Goal: Task Accomplishment & Management: Use online tool/utility

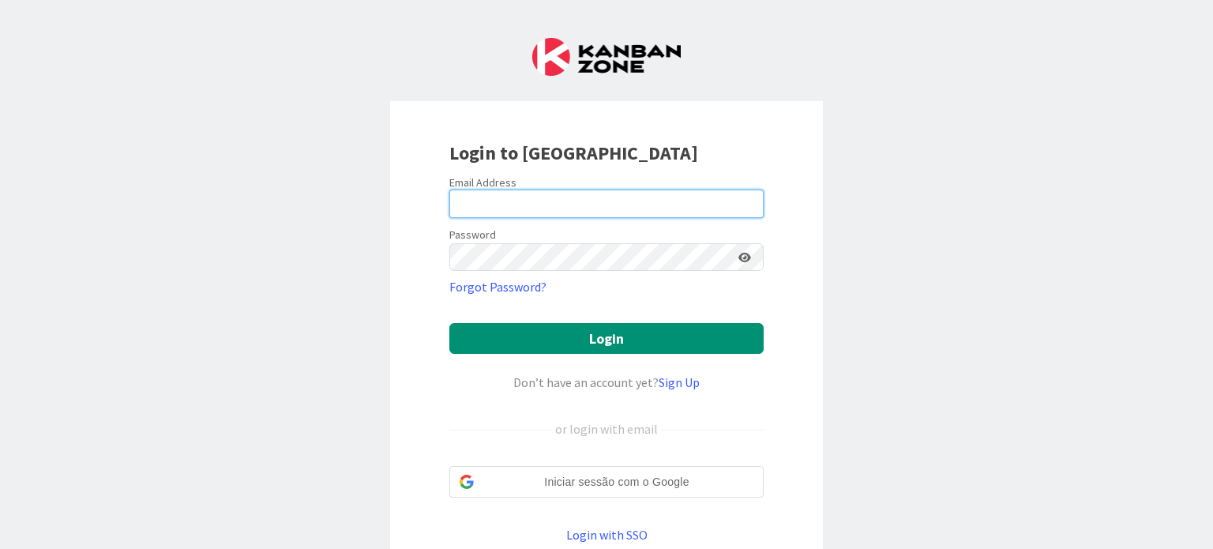
click at [497, 208] on input "email" at bounding box center [607, 204] width 314 height 28
click at [596, 202] on input "email" at bounding box center [607, 204] width 314 height 28
type input "[EMAIL_ADDRESS][DOMAIN_NAME]"
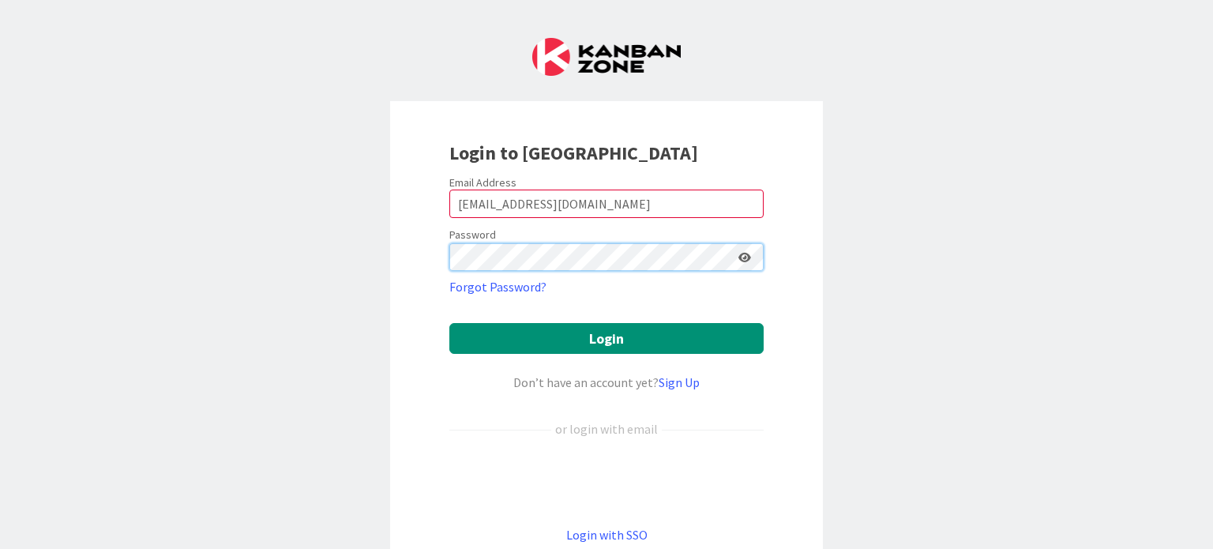
click at [450, 323] on button "Login" at bounding box center [607, 338] width 314 height 31
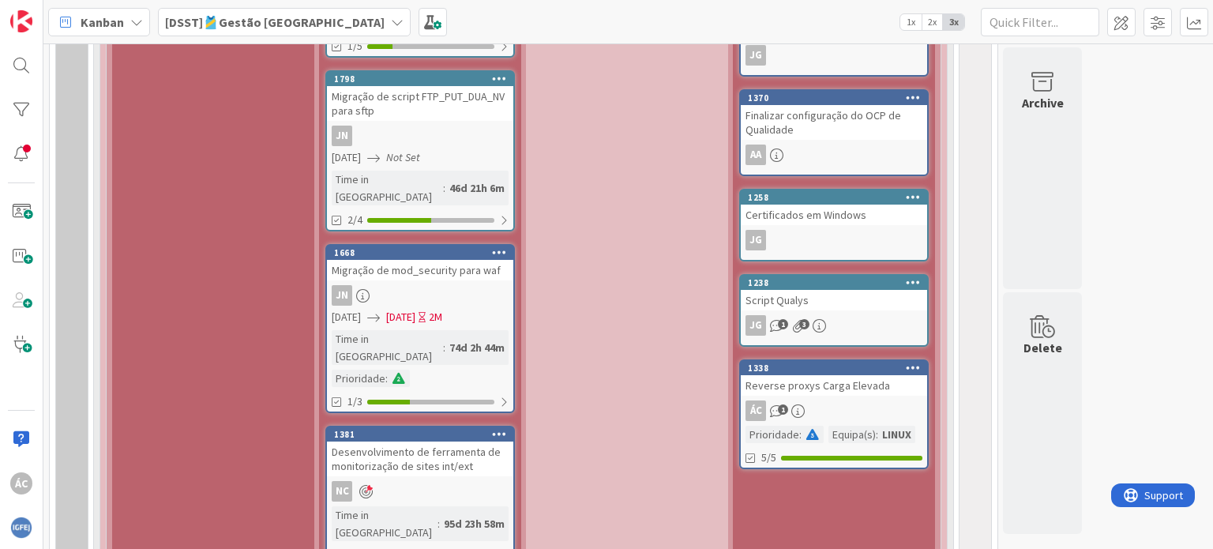
scroll to position [2054, 0]
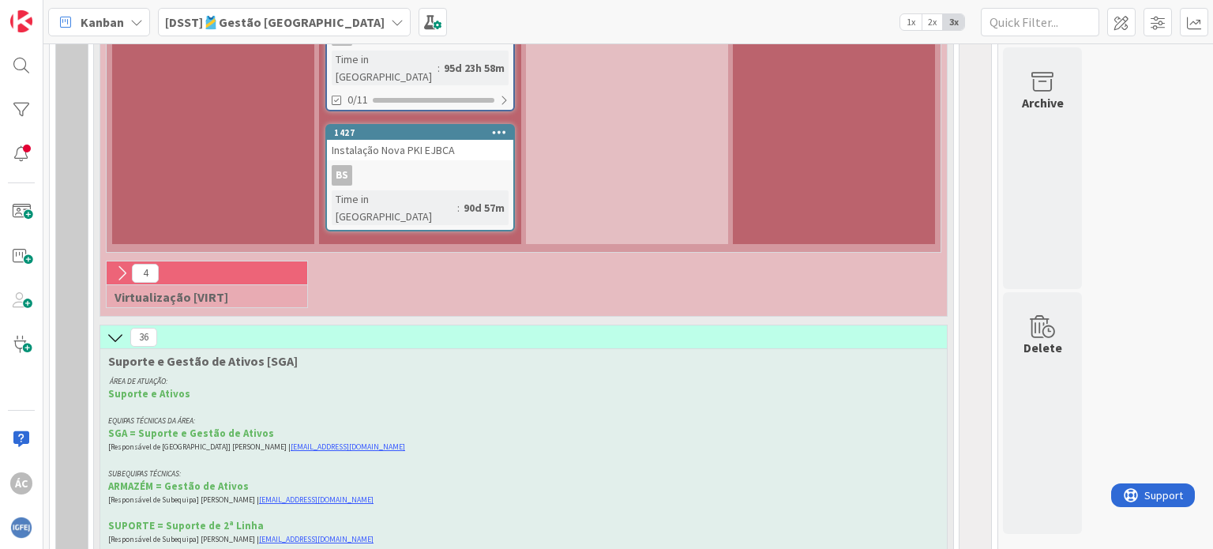
scroll to position [2450, 0]
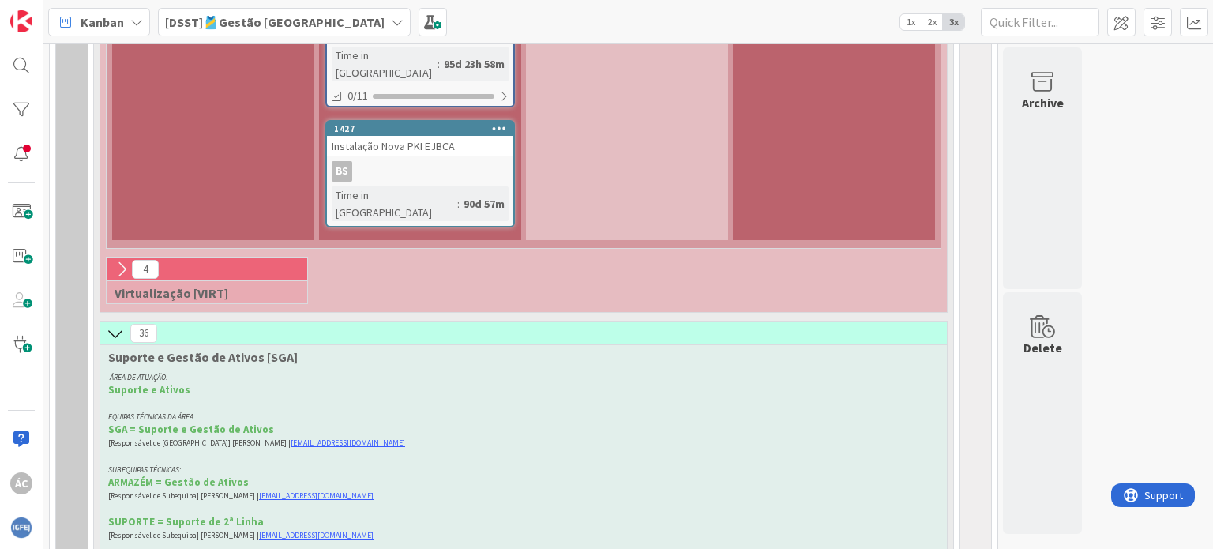
click at [123, 325] on icon at bounding box center [115, 333] width 17 height 17
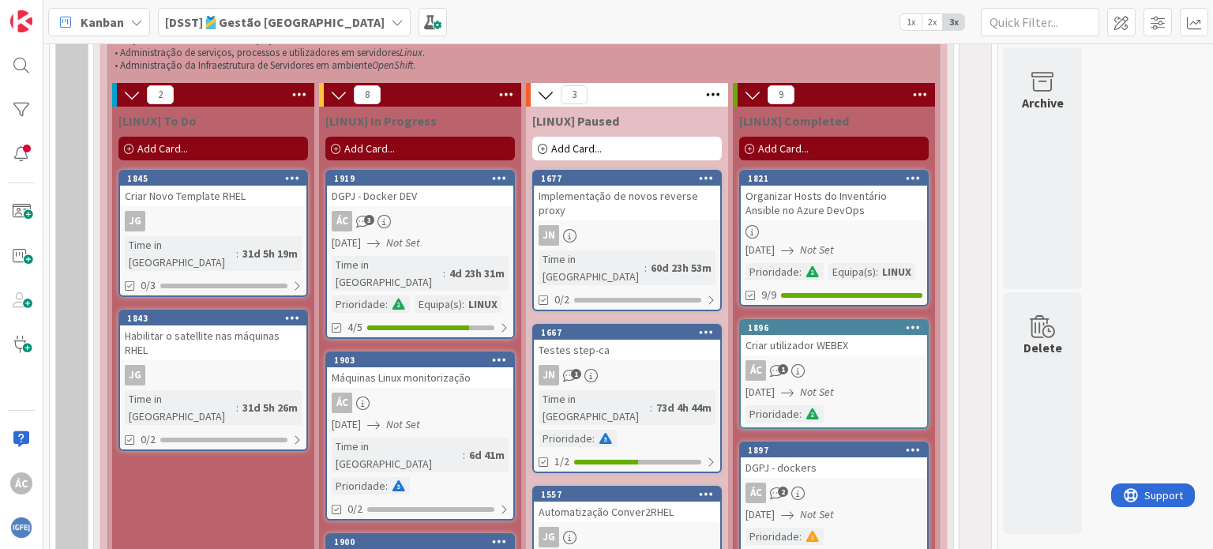
scroll to position [1283, 0]
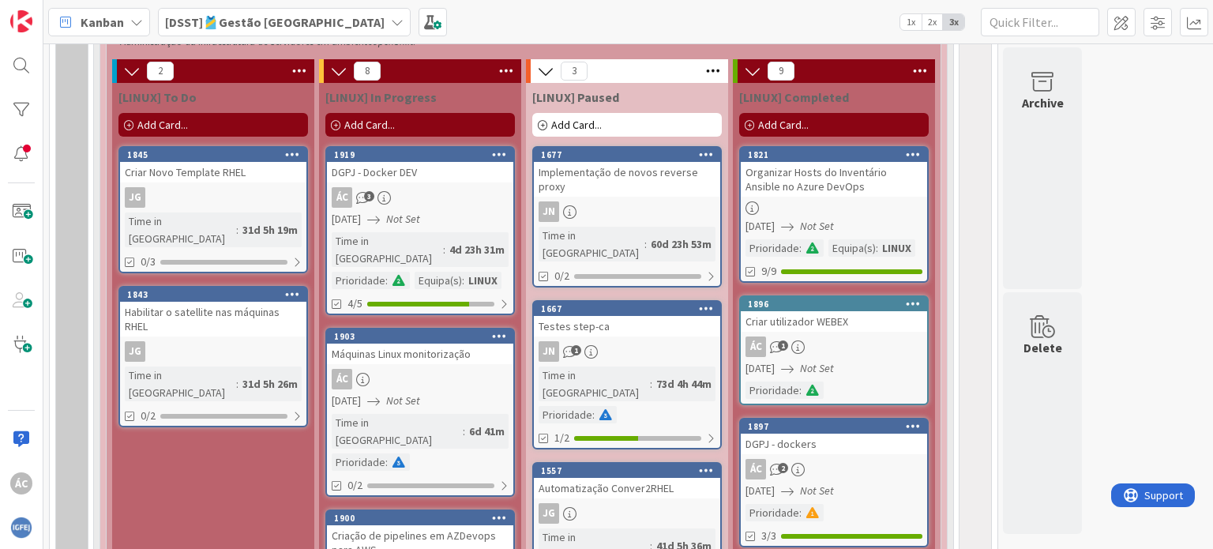
click at [362, 124] on span "Add Card..." at bounding box center [369, 125] width 51 height 14
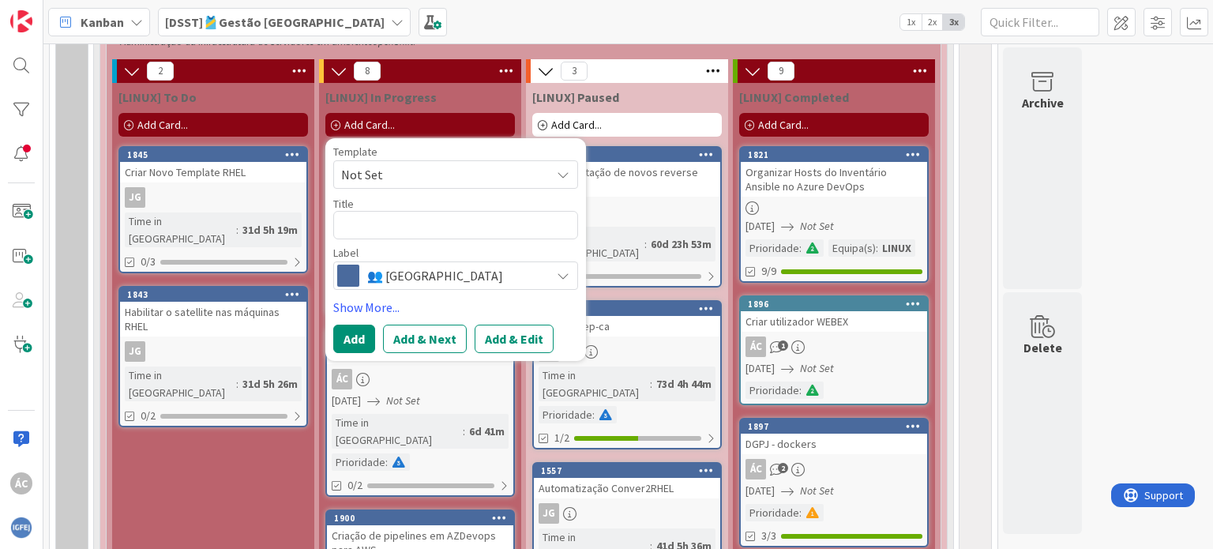
click at [380, 215] on textarea at bounding box center [455, 225] width 245 height 28
type textarea "x"
type textarea "R"
type textarea "x"
type textarea "Re"
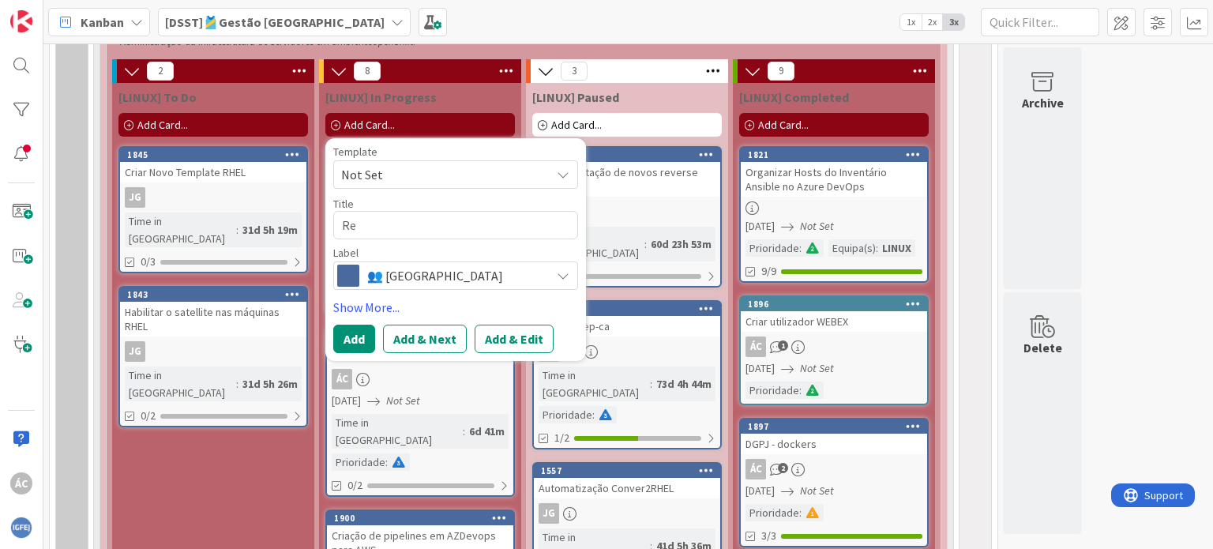
type textarea "x"
type textarea "Res"
type textarea "x"
type textarea "Reso"
type textarea "x"
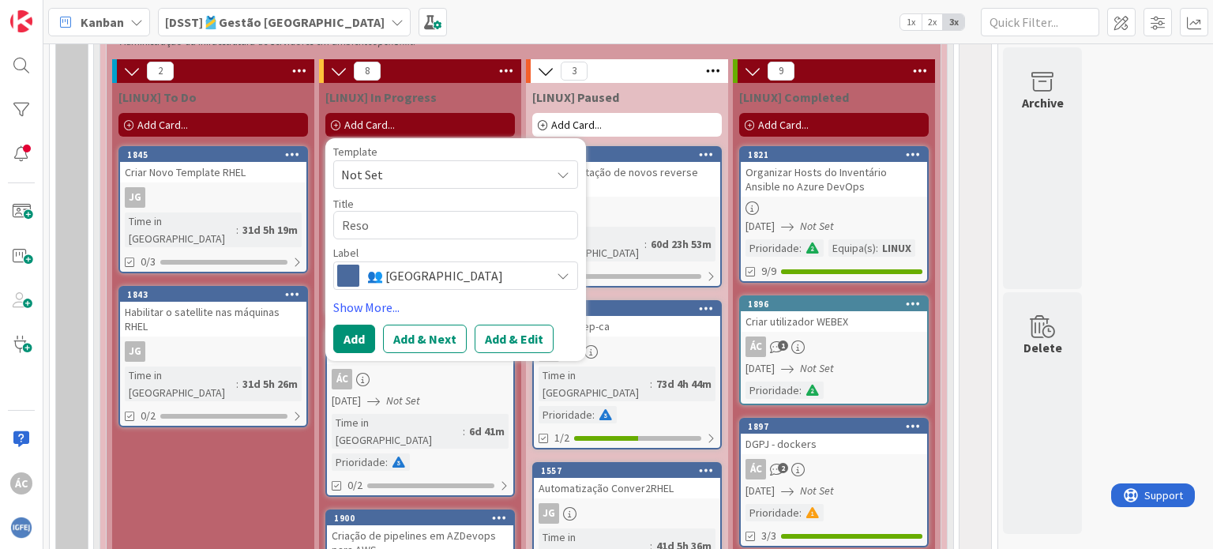
type textarea "Resol"
type textarea "x"
type textarea "Resolu"
type textarea "x"
type textarea "Resoluç"
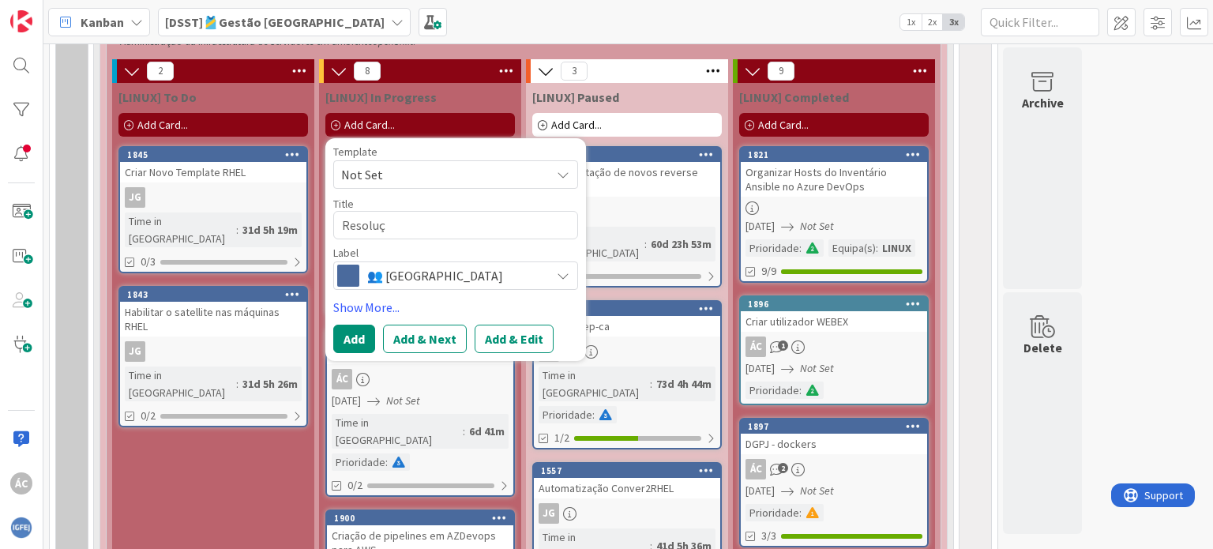
type textarea "x"
type textarea "Resoluçã"
type textarea "x"
type textarea "Resolução"
type textarea "x"
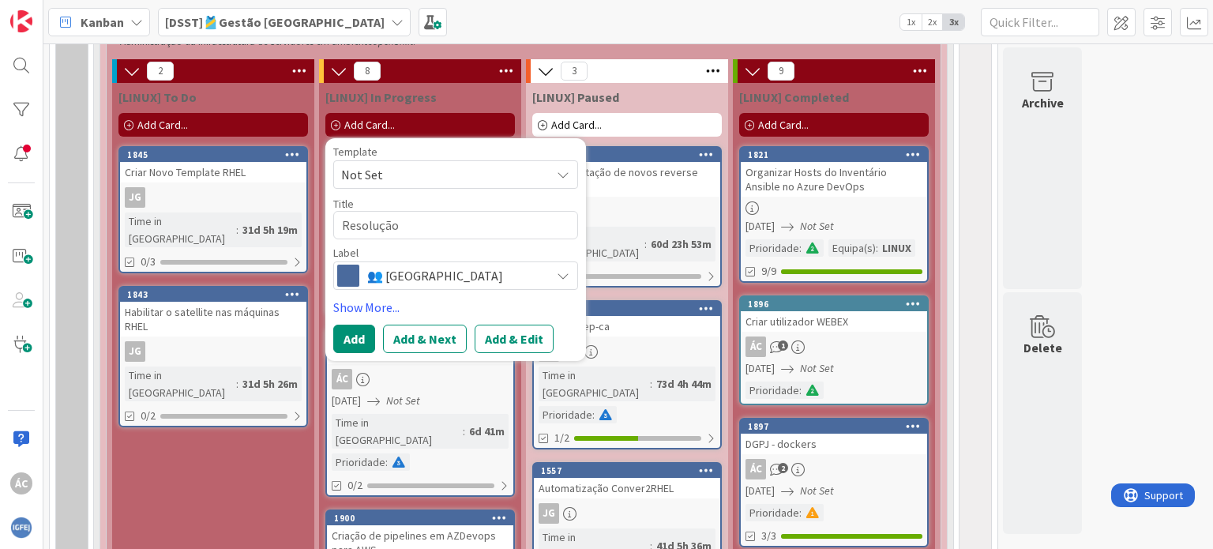
type textarea "Resolução t"
type textarea "x"
type textarea "Resolução ti"
type textarea "x"
type textarea "Resolução tiv"
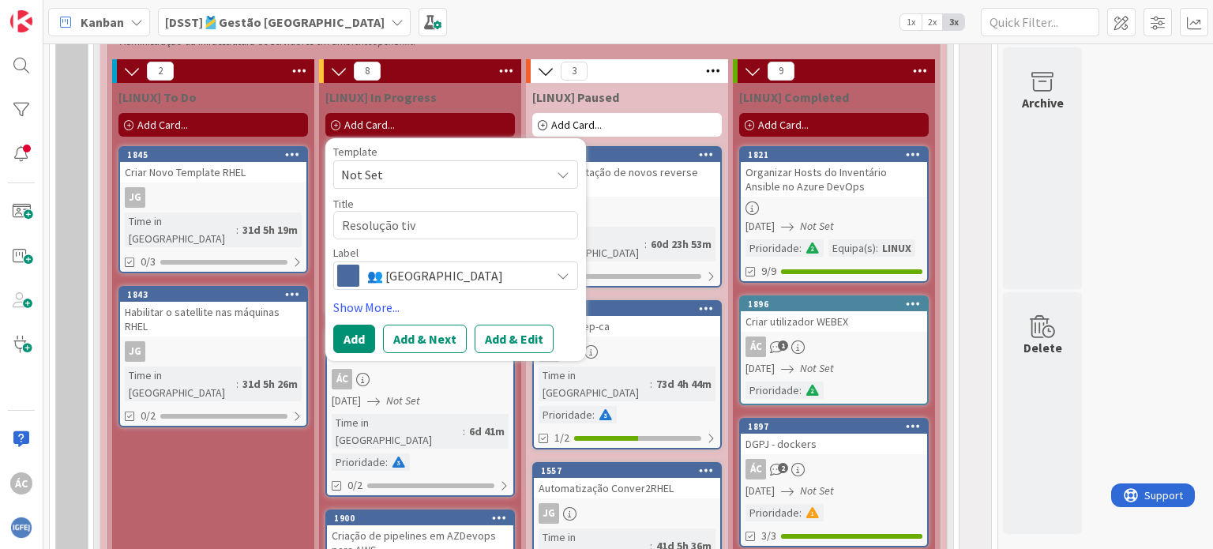
type textarea "x"
type textarea "Resolução tivke"
type textarea "x"
type textarea "Resolução tivket"
type textarea "x"
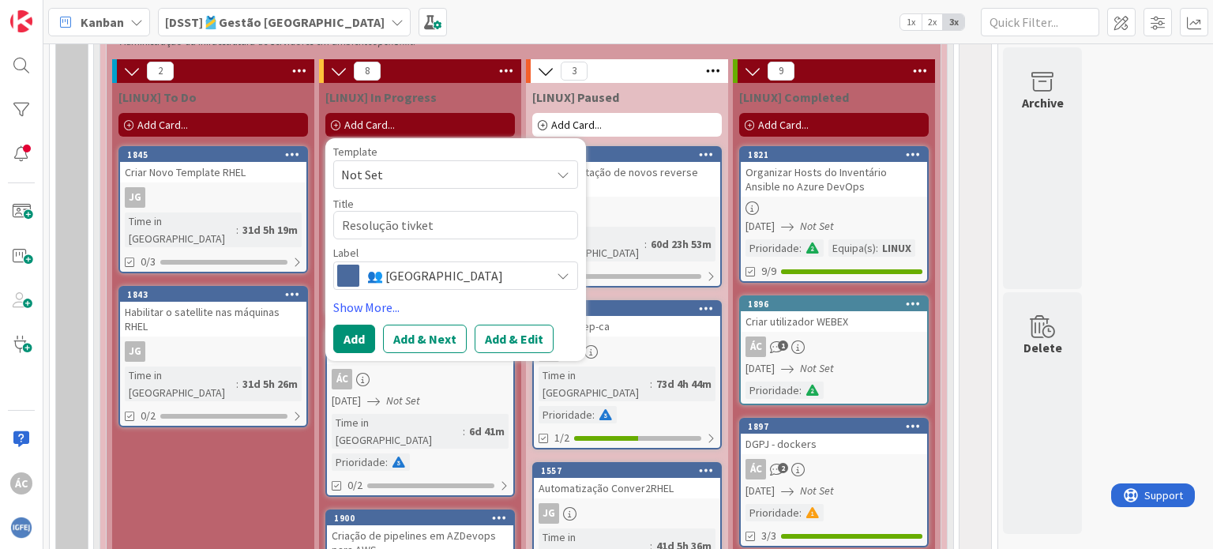
type textarea "Resolução tivket"
type textarea "x"
type textarea "Resolução tivke"
type textarea "x"
type textarea "Resolução tivk"
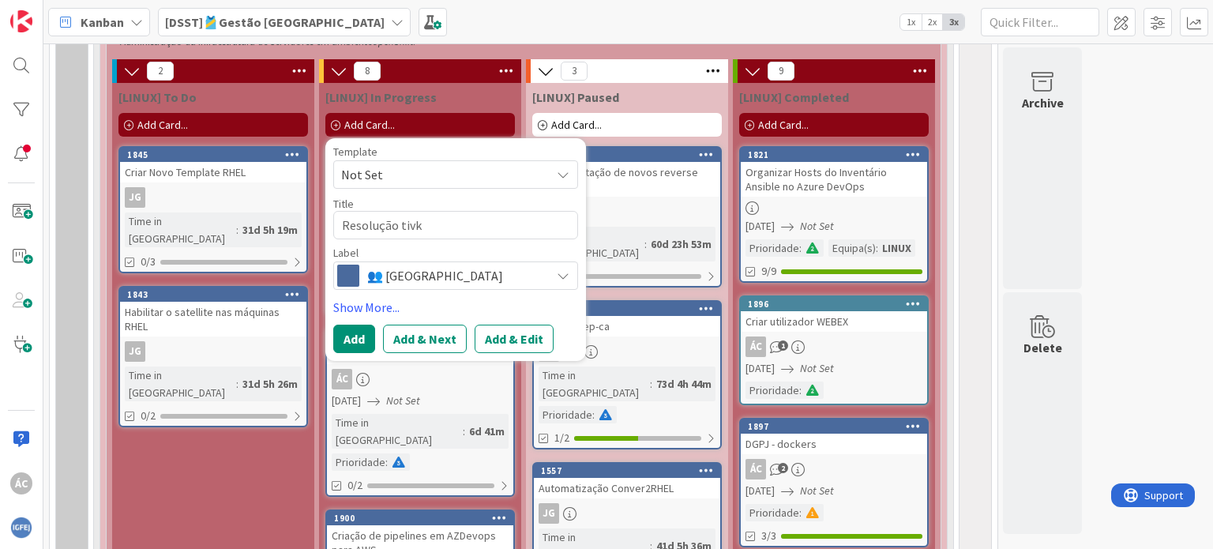
type textarea "x"
type textarea "Resolução tiv"
type textarea "x"
type textarea "Resolução ti"
type textarea "x"
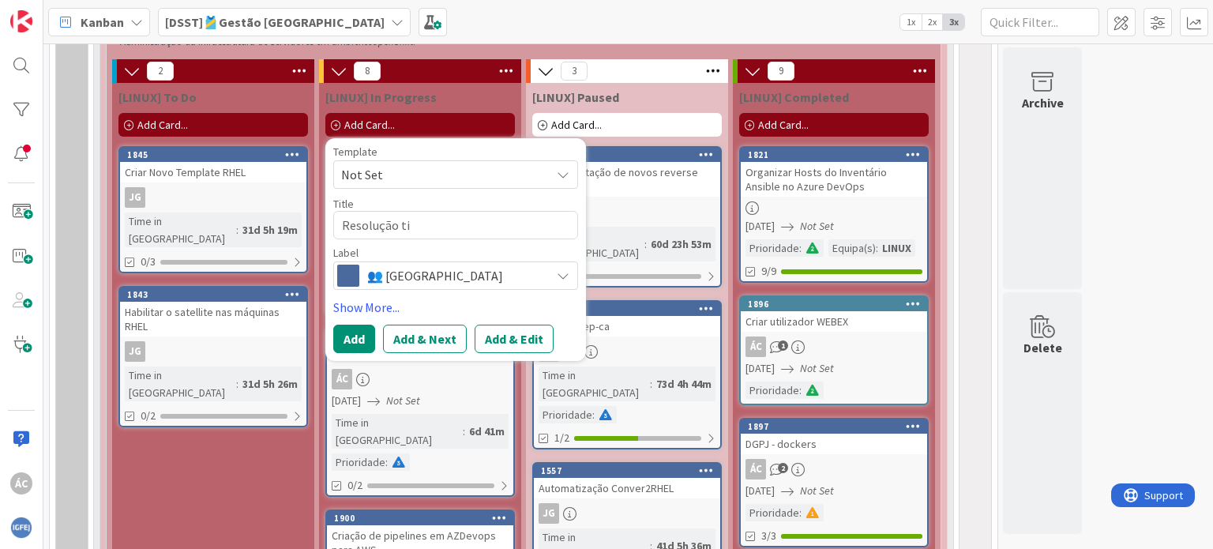
type textarea "Resolução tic"
type textarea "x"
type textarea "Resolução ticke"
type textarea "x"
type textarea "Resolução ticket"
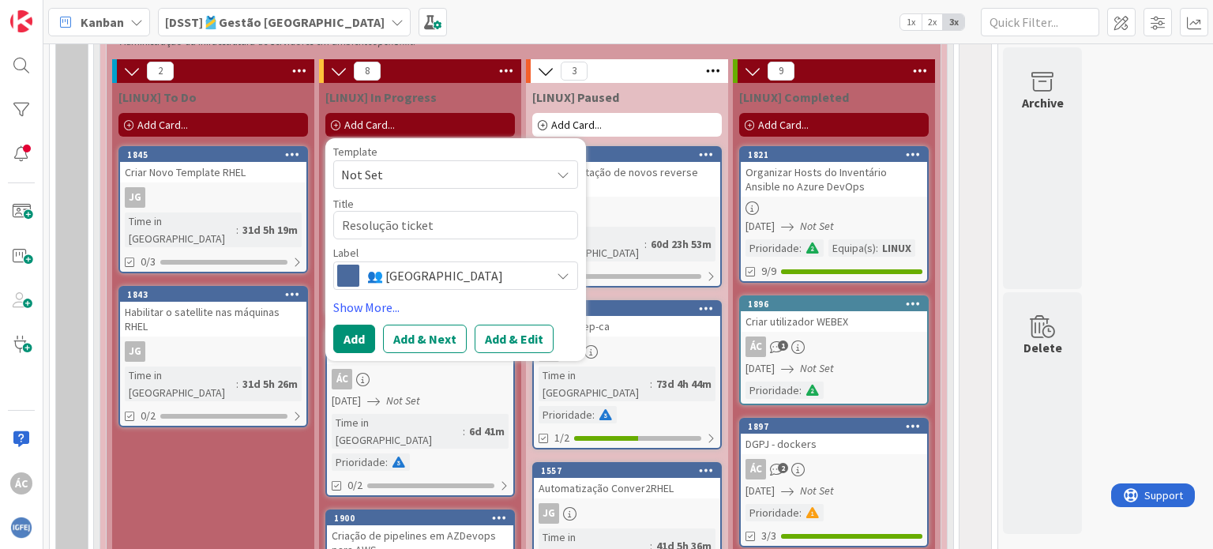
type textarea "x"
type textarea "Resolução ticket"
type textarea "x"
type textarea "Resolução ticket [TECHNICAL_ID]"
type textarea "x"
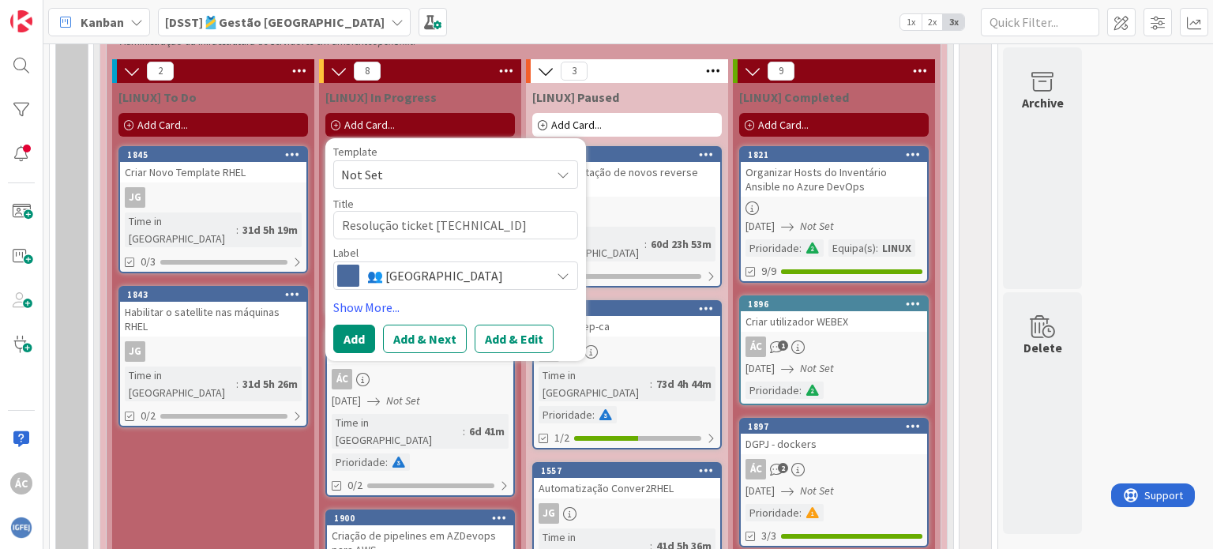
type textarea "Resolução ticket 10.0.143."
type textarea "x"
type textarea "Resolução ticket 10.0.143"
type textarea "x"
type textarea "Resolução ticket 10.0.14"
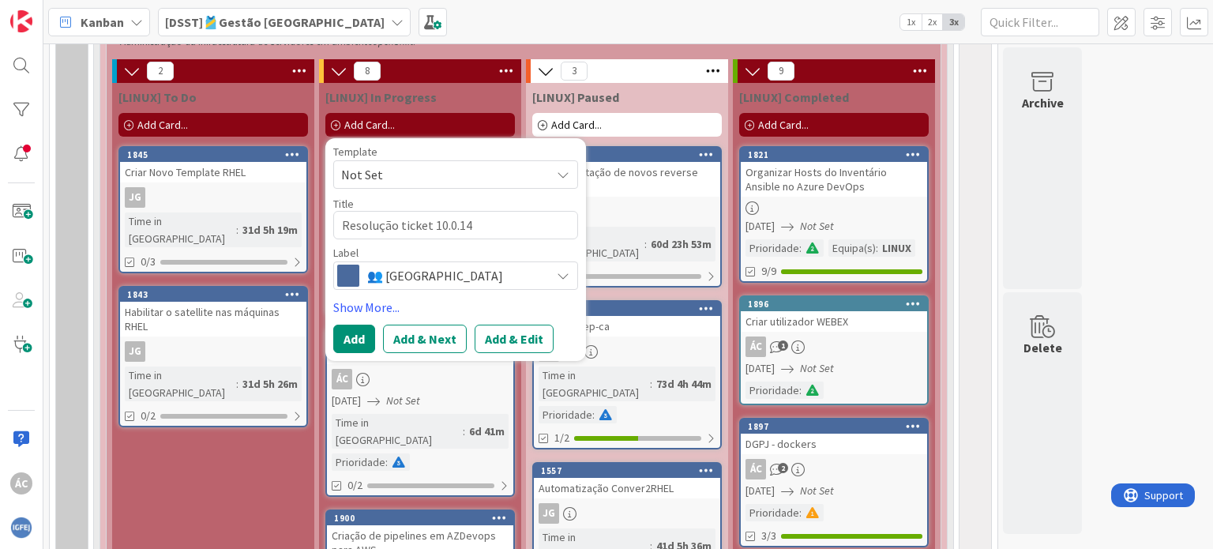
type textarea "x"
type textarea "Resolução ticket 10.0.1"
type textarea "x"
type textarea "Resolução ticket 10.0."
type textarea "x"
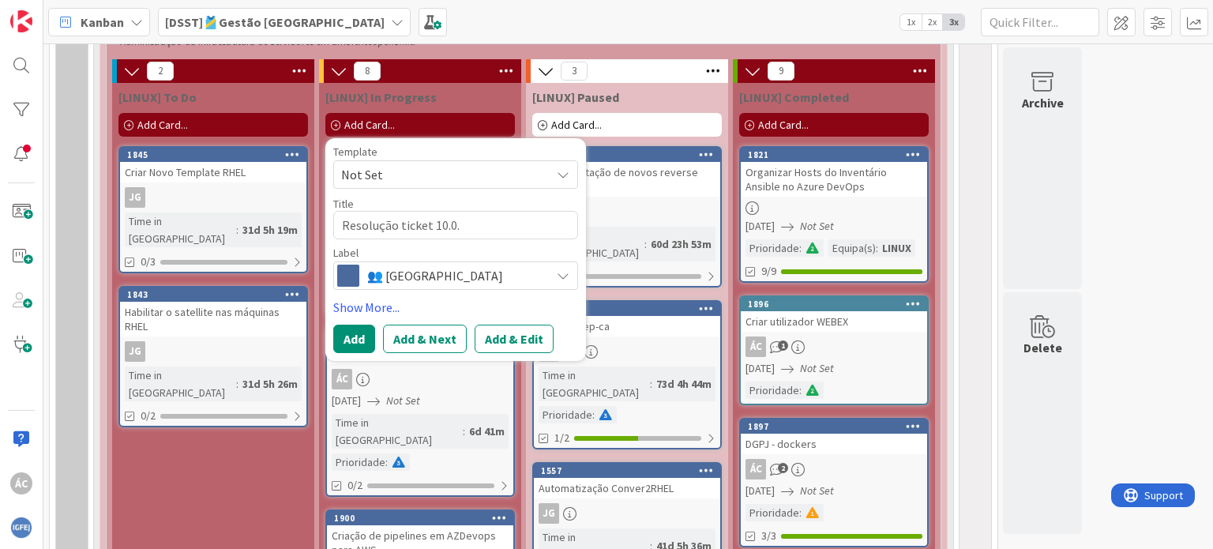
type textarea "Resolução ticket 10.0"
type textarea "x"
type textarea "Resolução ticket 10."
type textarea "x"
type textarea "Resolução ticket 10"
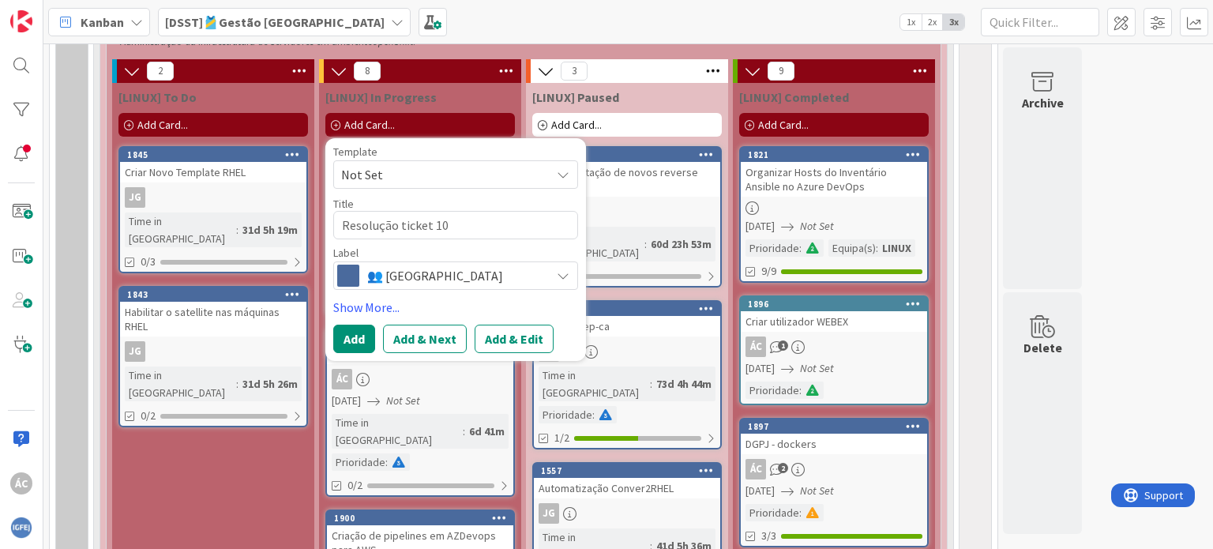
type textarea "x"
type textarea "Resolução ticket 1"
type textarea "x"
type textarea "Resolução ticket"
click at [468, 224] on textarea "Resolução ticket" at bounding box center [455, 225] width 245 height 28
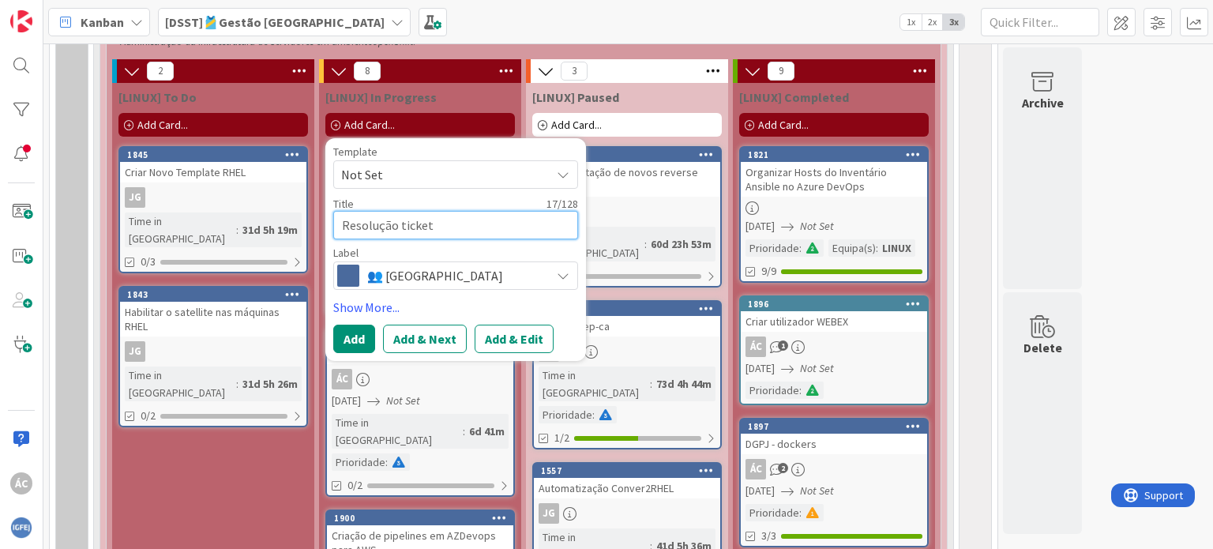
paste textarea "S250814_000064"
type textarea "x"
type textarea "Resolução ticket S250814_000064"
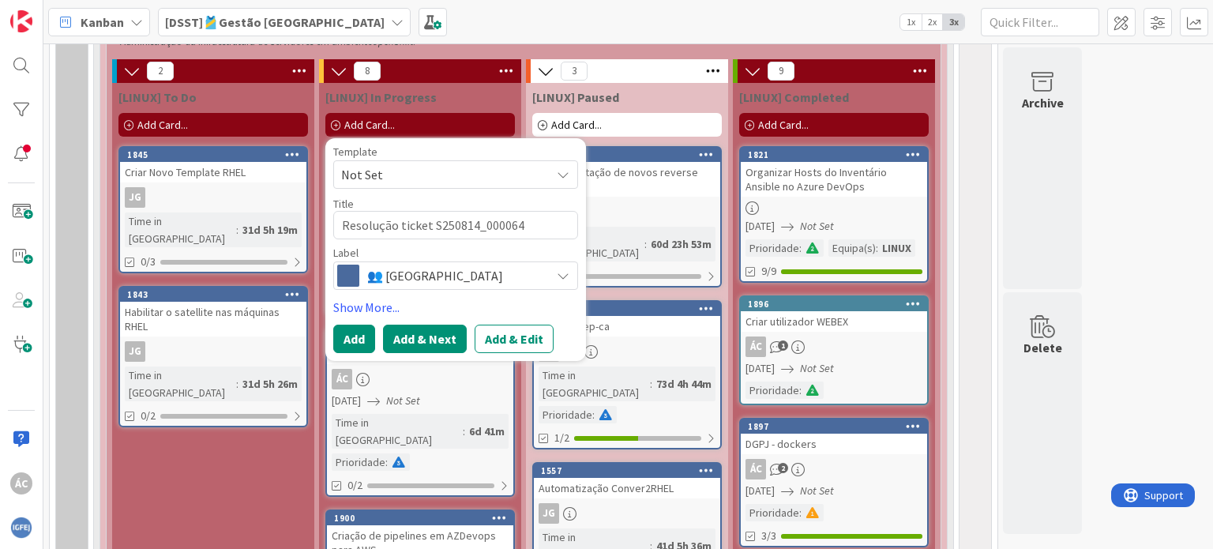
click at [419, 342] on button "Add & Next" at bounding box center [425, 339] width 84 height 28
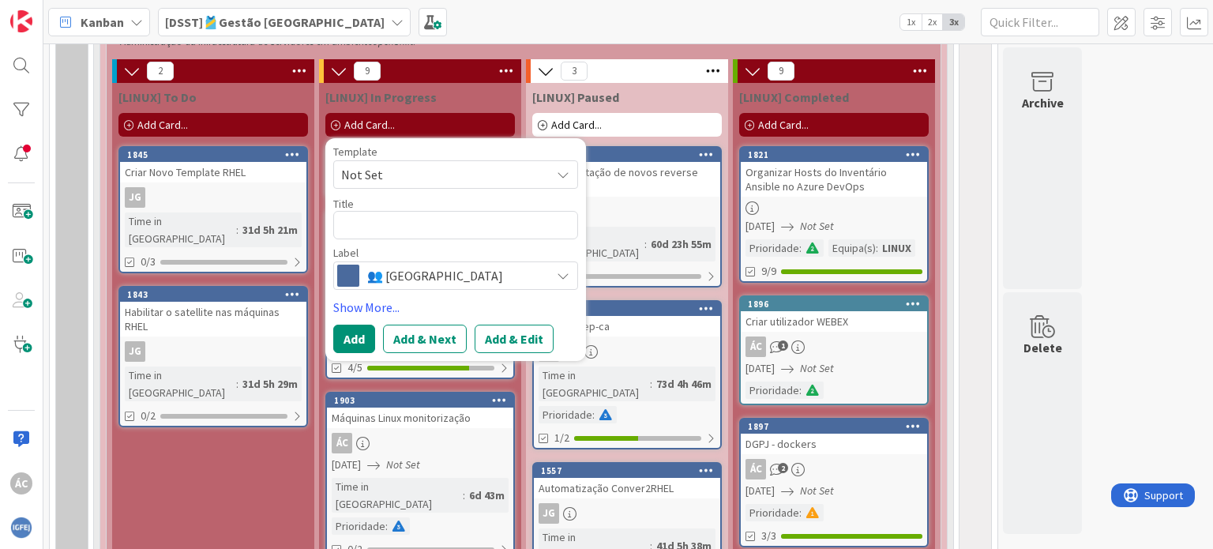
click at [448, 105] on div "[LINUX] In Progress" at bounding box center [420, 97] width 190 height 16
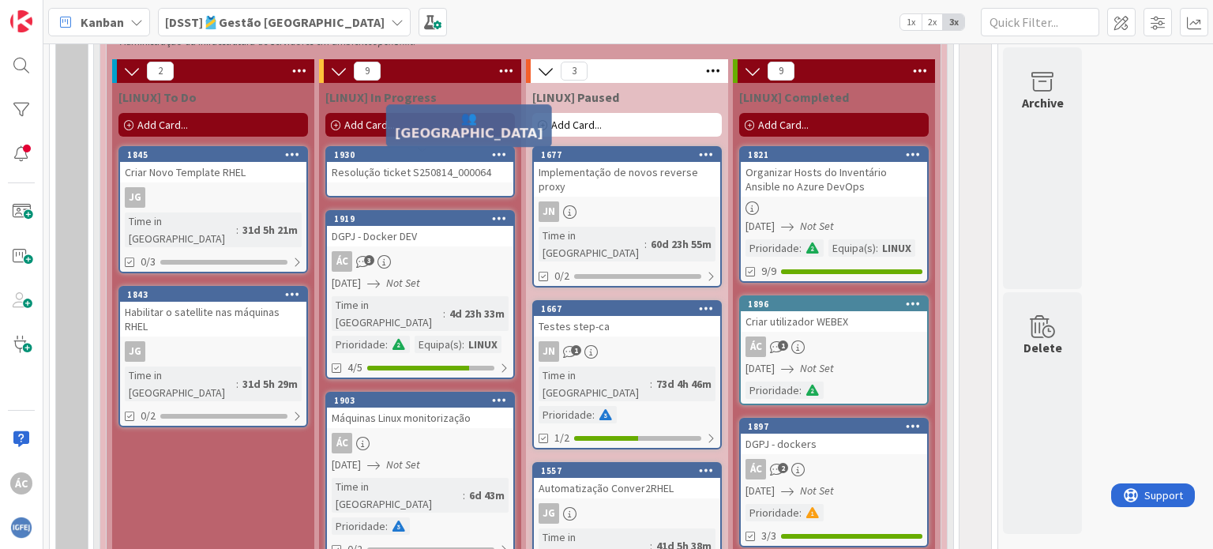
click at [405, 160] on div "1930" at bounding box center [423, 154] width 179 height 11
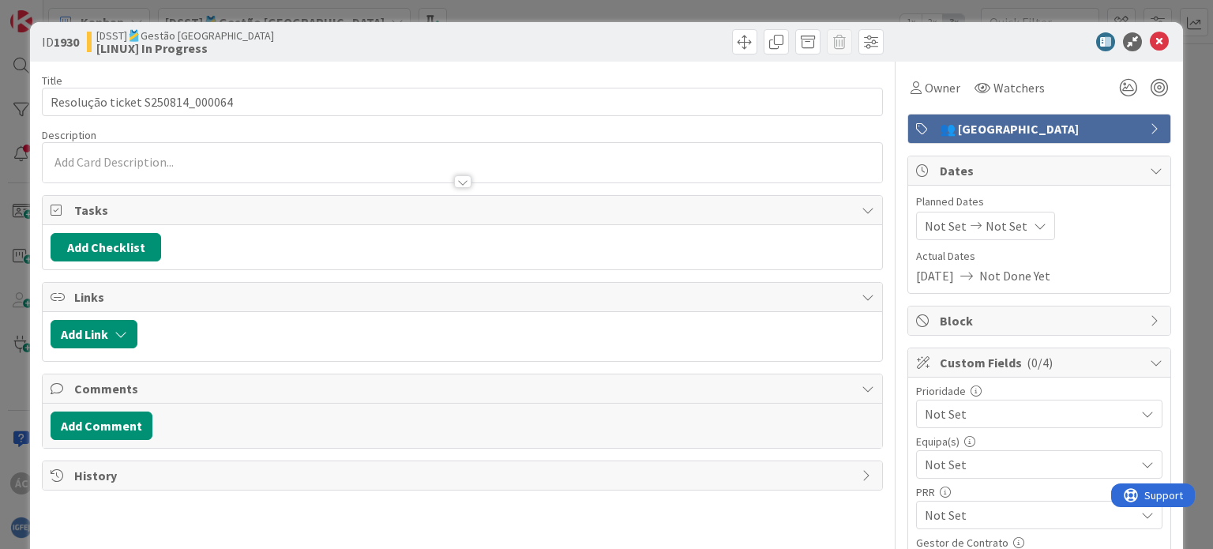
click at [133, 160] on div at bounding box center [462, 163] width 839 height 40
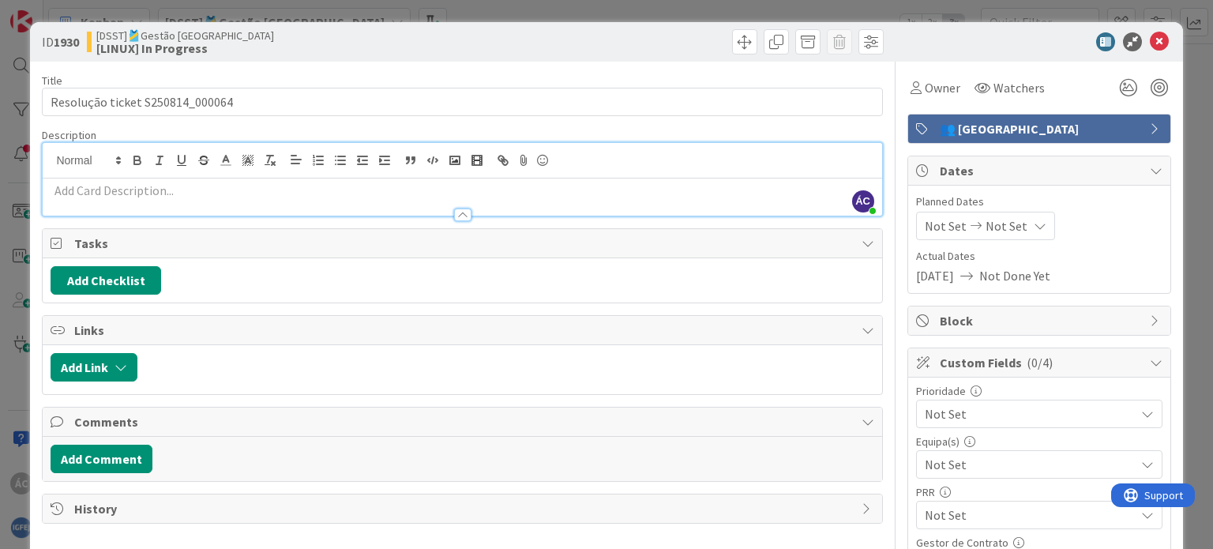
click at [166, 193] on p at bounding box center [462, 191] width 823 height 18
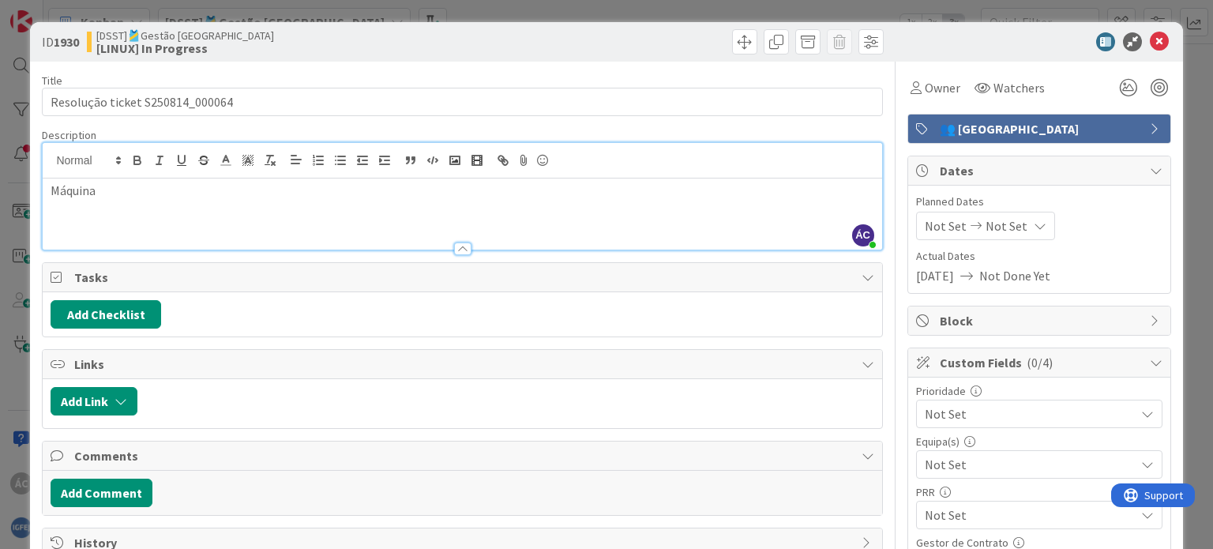
click at [217, 198] on p "Máquina" at bounding box center [462, 191] width 823 height 18
click at [931, 224] on span "Not Set" at bounding box center [946, 225] width 42 height 19
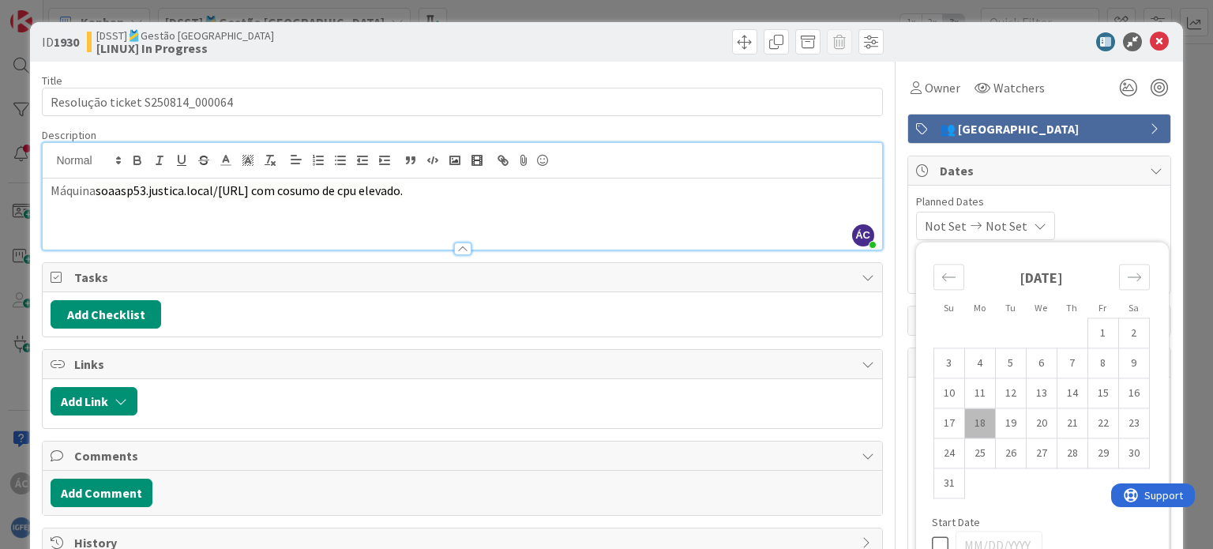
click at [972, 420] on td "18" at bounding box center [980, 423] width 31 height 30
type input "[DATE]"
click at [972, 423] on td "18" at bounding box center [980, 423] width 31 height 30
type input "[DATE]"
click at [1119, 235] on div "[DATE] [DATE] Su Mo Tu We Th Fr Sa [DATE] 1 2 3 4 5 6 7 8 9 10 11 12 13 14 15 1…" at bounding box center [1039, 226] width 246 height 28
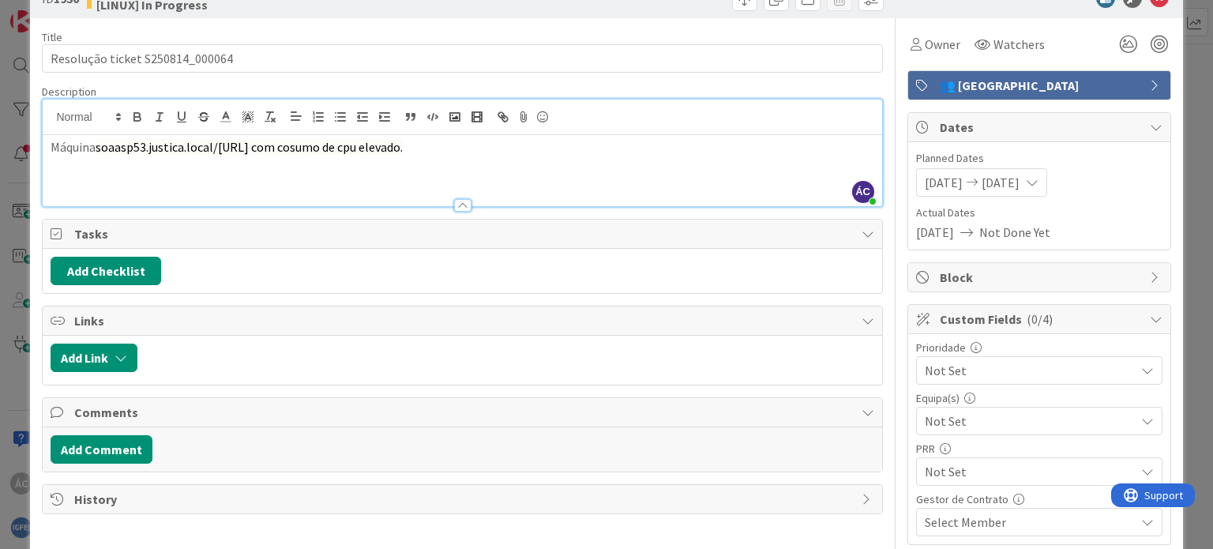
scroll to position [79, 0]
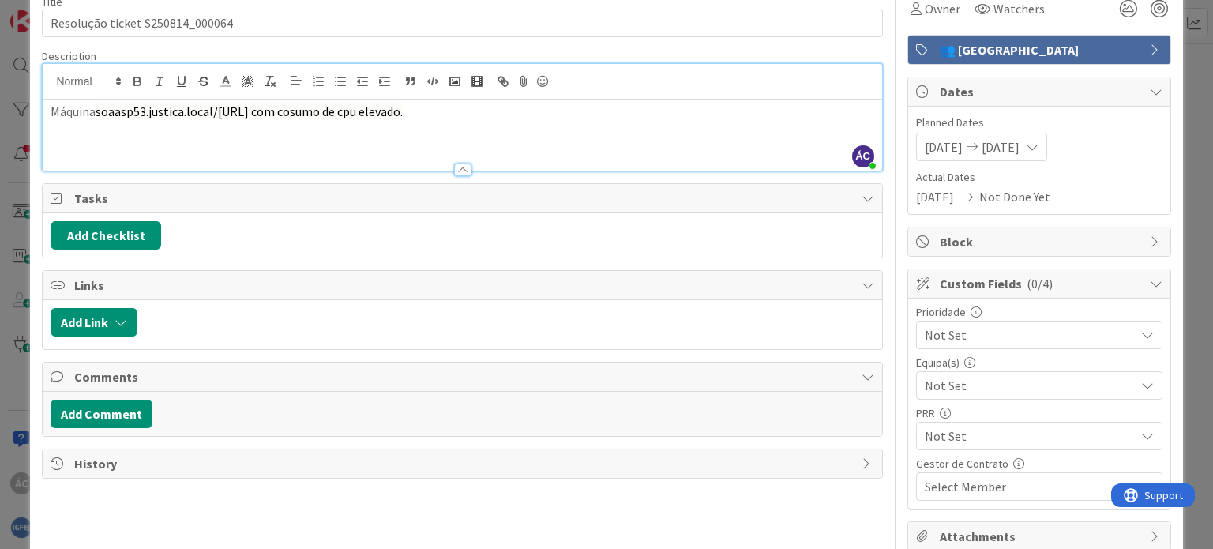
click at [310, 115] on span "soaasp53.justica.local/[URL] com cosumo de cpu elevado." at bounding box center [249, 111] width 307 height 16
click at [96, 416] on button "Add Comment" at bounding box center [102, 414] width 102 height 28
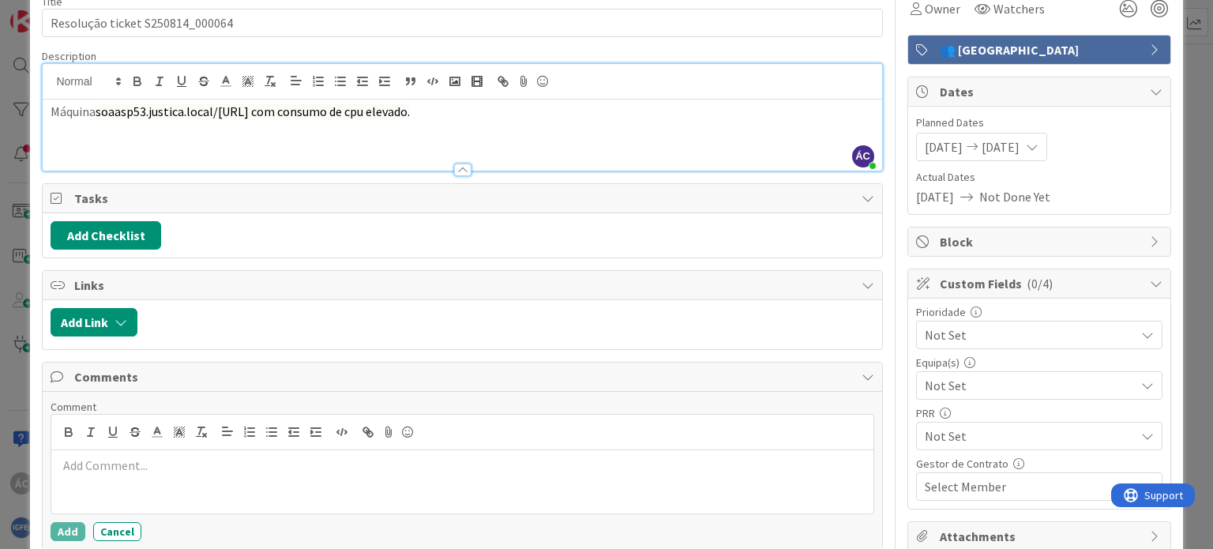
click at [103, 461] on p at bounding box center [462, 466] width 809 height 18
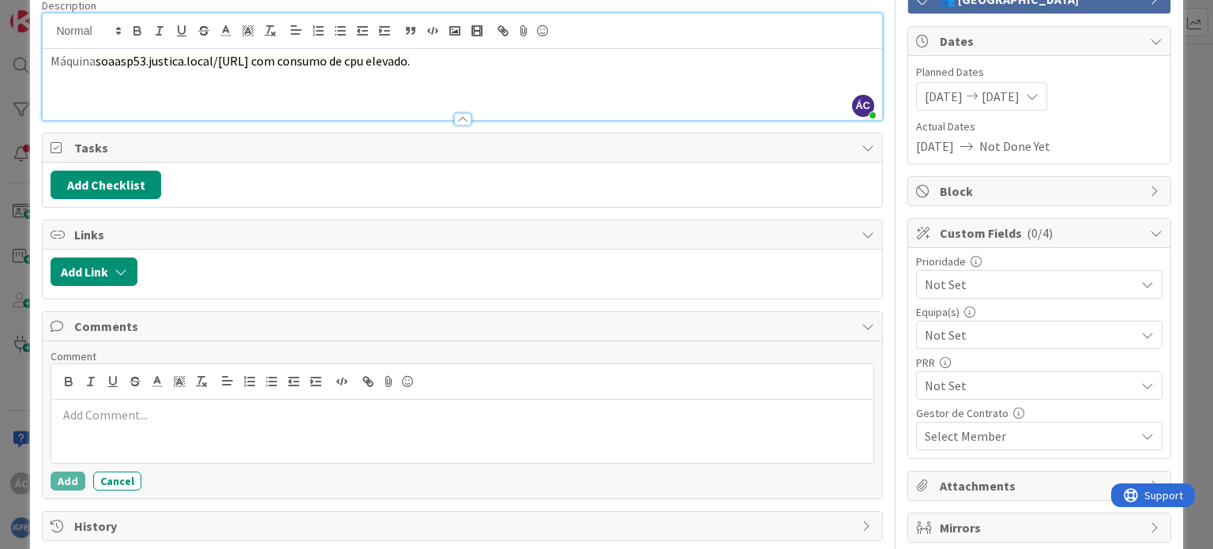
scroll to position [196, 0]
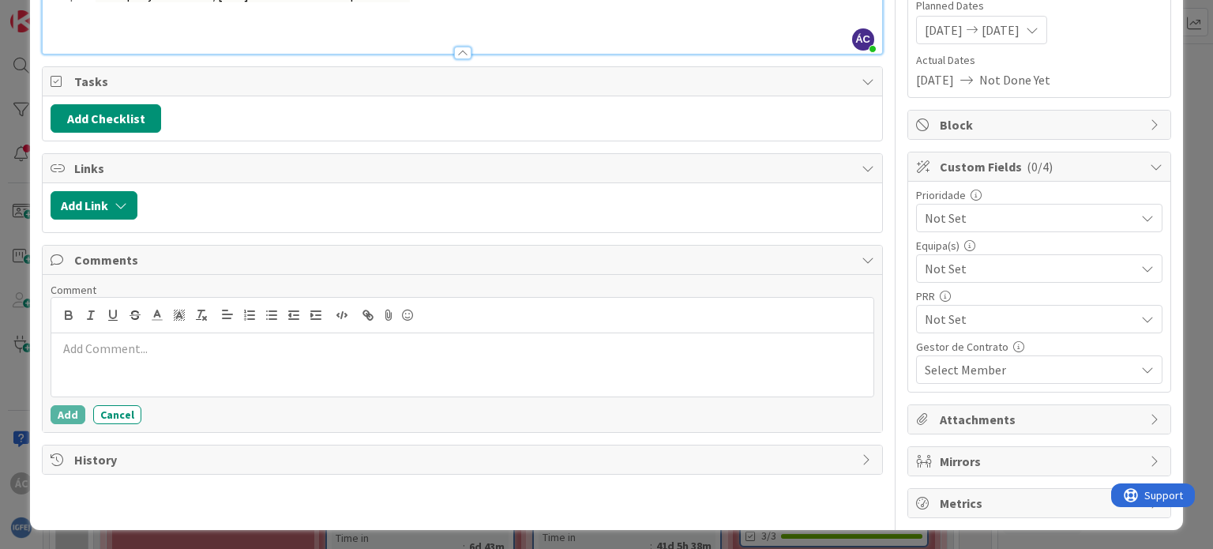
click at [137, 355] on div at bounding box center [462, 364] width 822 height 63
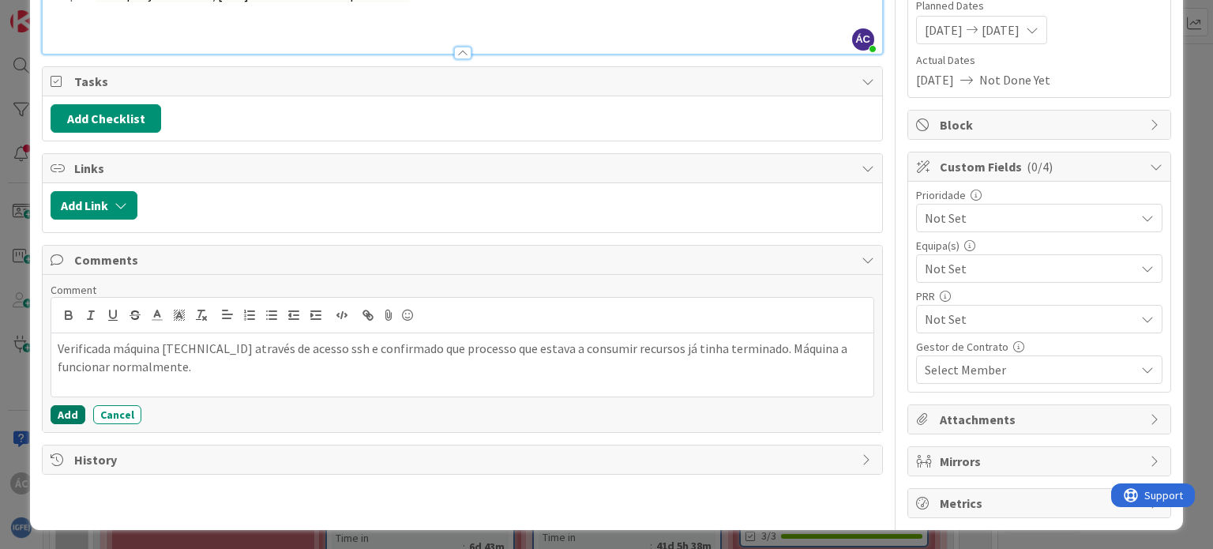
click at [63, 411] on button "Add" at bounding box center [68, 414] width 35 height 19
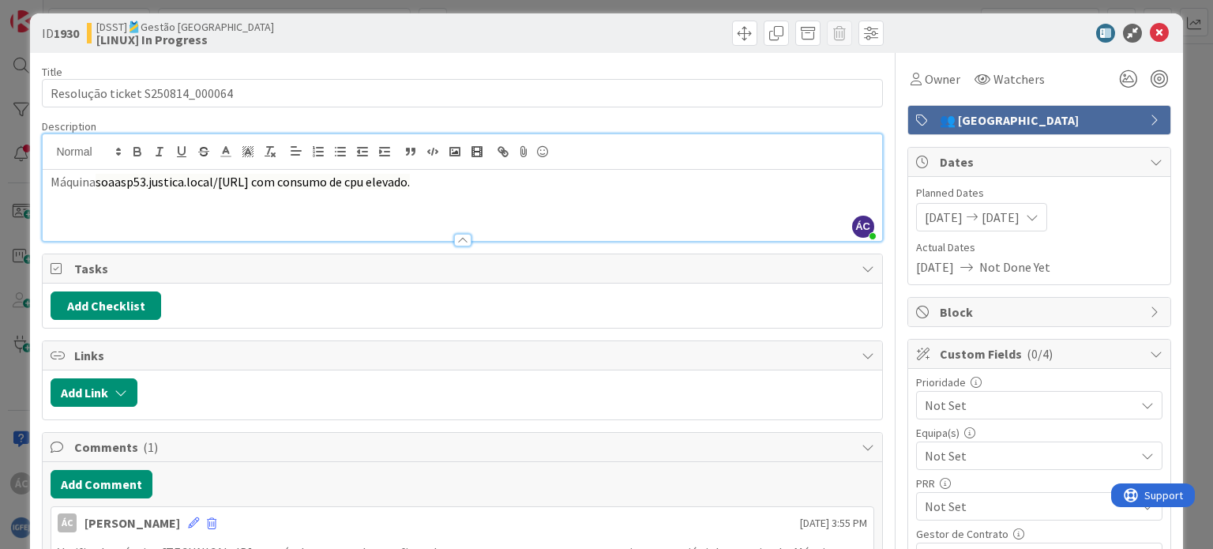
scroll to position [0, 0]
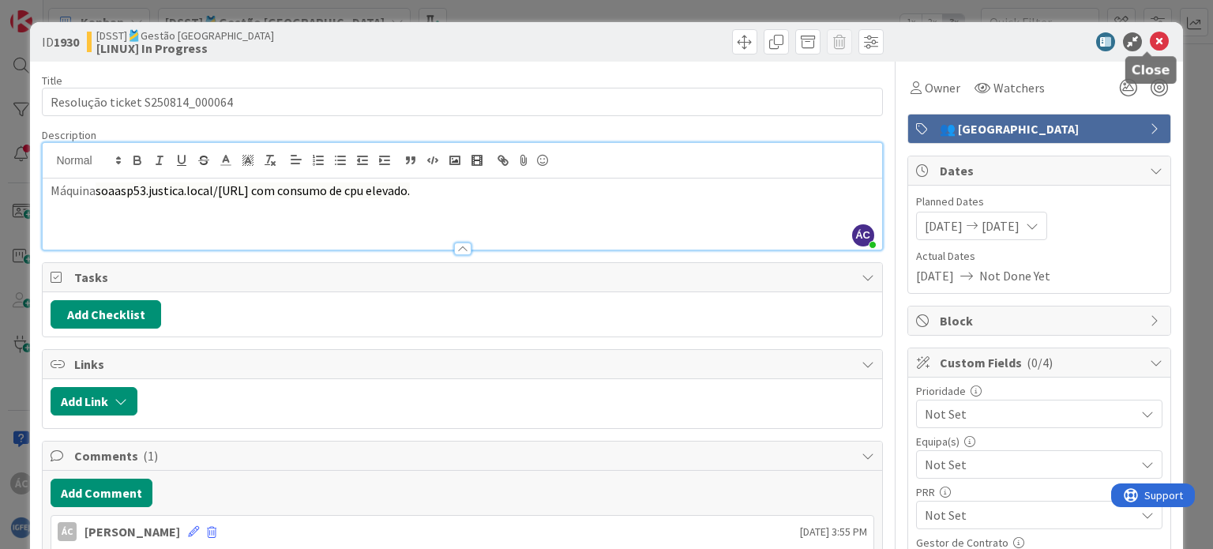
drag, startPoint x: 1146, startPoint y: 38, endPoint x: 1126, endPoint y: 39, distance: 19.8
click at [1150, 37] on icon at bounding box center [1159, 41] width 19 height 19
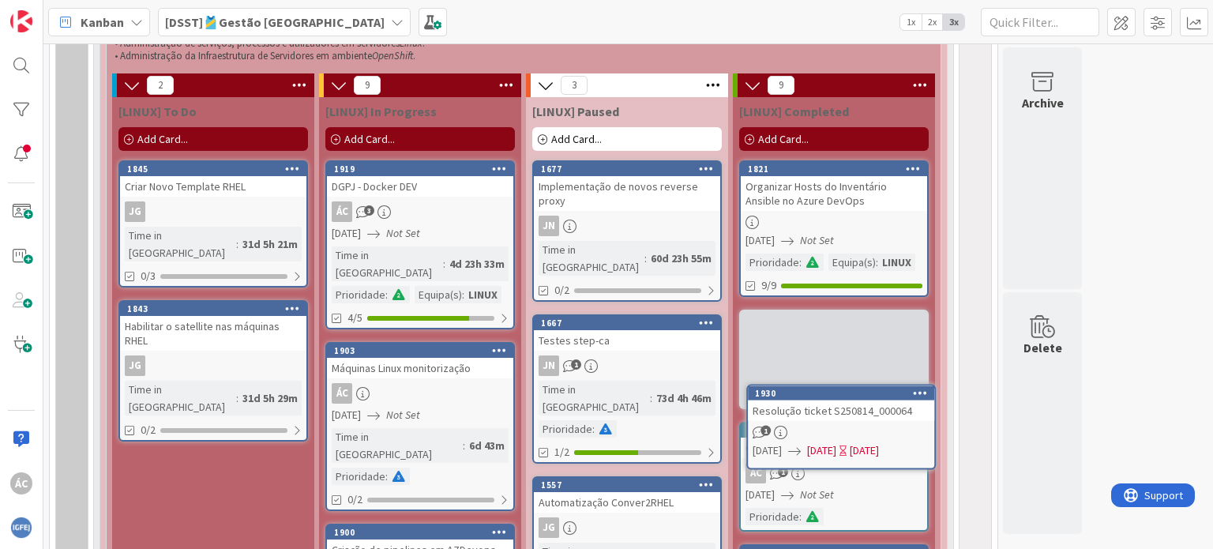
scroll to position [1275, 0]
